Goal: Task Accomplishment & Management: Use online tool/utility

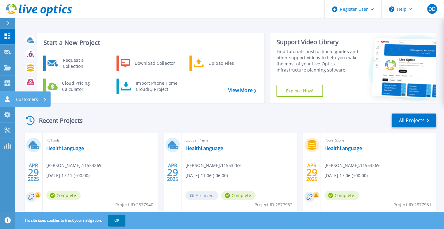
click at [9, 99] on icon at bounding box center [7, 99] width 7 height 6
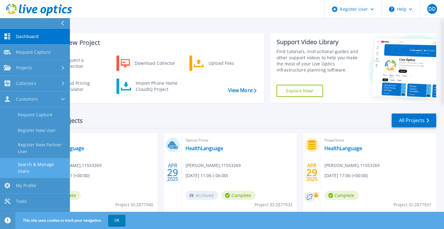
click at [48, 166] on link "Search & Manage Users" at bounding box center [35, 168] width 70 height 20
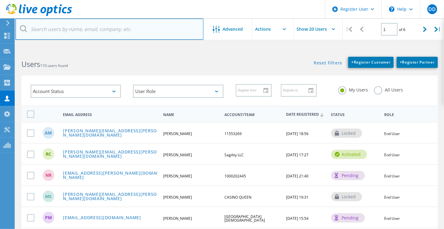
click at [109, 27] on input "text" at bounding box center [109, 28] width 188 height 21
paste input "[EMAIL_ADDRESS][DOMAIN_NAME]"
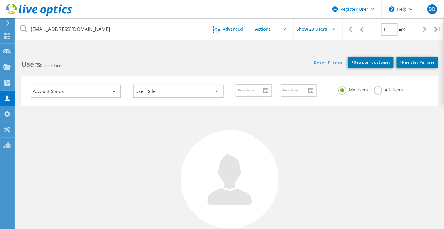
click at [126, 58] on div "Users 0 users found" at bounding box center [122, 59] width 214 height 16
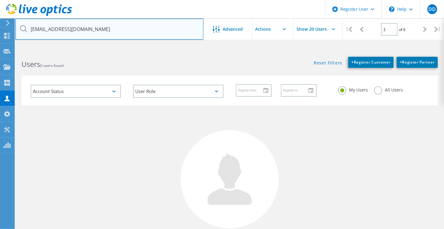
click at [114, 26] on input "[EMAIL_ADDRESS][DOMAIN_NAME]" at bounding box center [109, 28] width 188 height 21
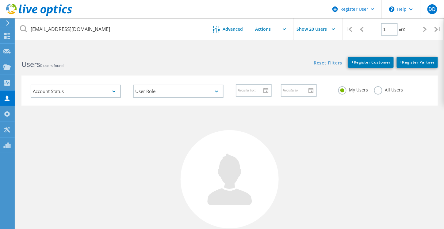
click at [122, 41] on html "Register User \n Help Explore Helpful Articles Contact Support DD Dell User [PE…" at bounding box center [222, 145] width 444 height 291
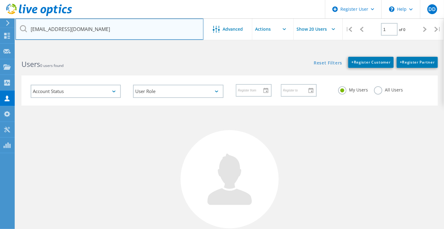
click at [118, 27] on input "[EMAIL_ADDRESS][DOMAIN_NAME]" at bounding box center [109, 28] width 188 height 21
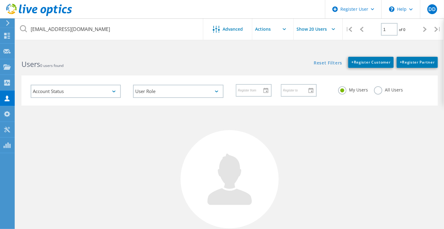
click at [139, 59] on h2 "Users 0 users found" at bounding box center [122, 64] width 202 height 10
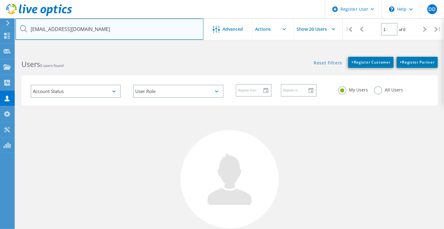
click at [95, 31] on input "[EMAIL_ADDRESS][DOMAIN_NAME]" at bounding box center [109, 28] width 188 height 21
drag, startPoint x: 113, startPoint y: 27, endPoint x: 18, endPoint y: 24, distance: 94.8
click at [18, 24] on input "[EMAIL_ADDRESS][DOMAIN_NAME]" at bounding box center [109, 28] width 188 height 21
paste input "jgiannetti"
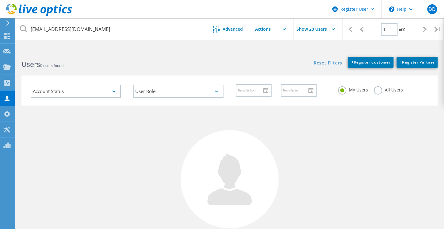
click at [156, 61] on h2 "Users 0 users found" at bounding box center [122, 64] width 202 height 10
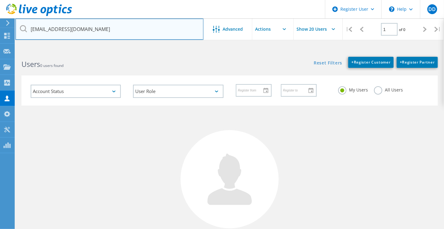
click at [124, 29] on input "[EMAIL_ADDRESS][DOMAIN_NAME]" at bounding box center [109, 28] width 188 height 21
drag, startPoint x: 85, startPoint y: 28, endPoint x: 23, endPoint y: 25, distance: 62.6
click at [23, 25] on input "[EMAIL_ADDRESS][DOMAIN_NAME]" at bounding box center [109, 28] width 188 height 21
paste input "salisbury"
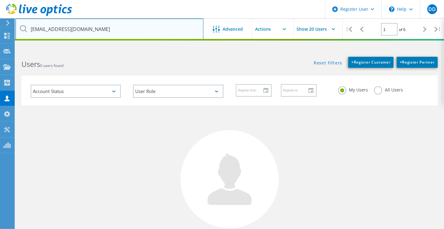
type input "[EMAIL_ADDRESS][DOMAIN_NAME]"
